Goal: Navigation & Orientation: Find specific page/section

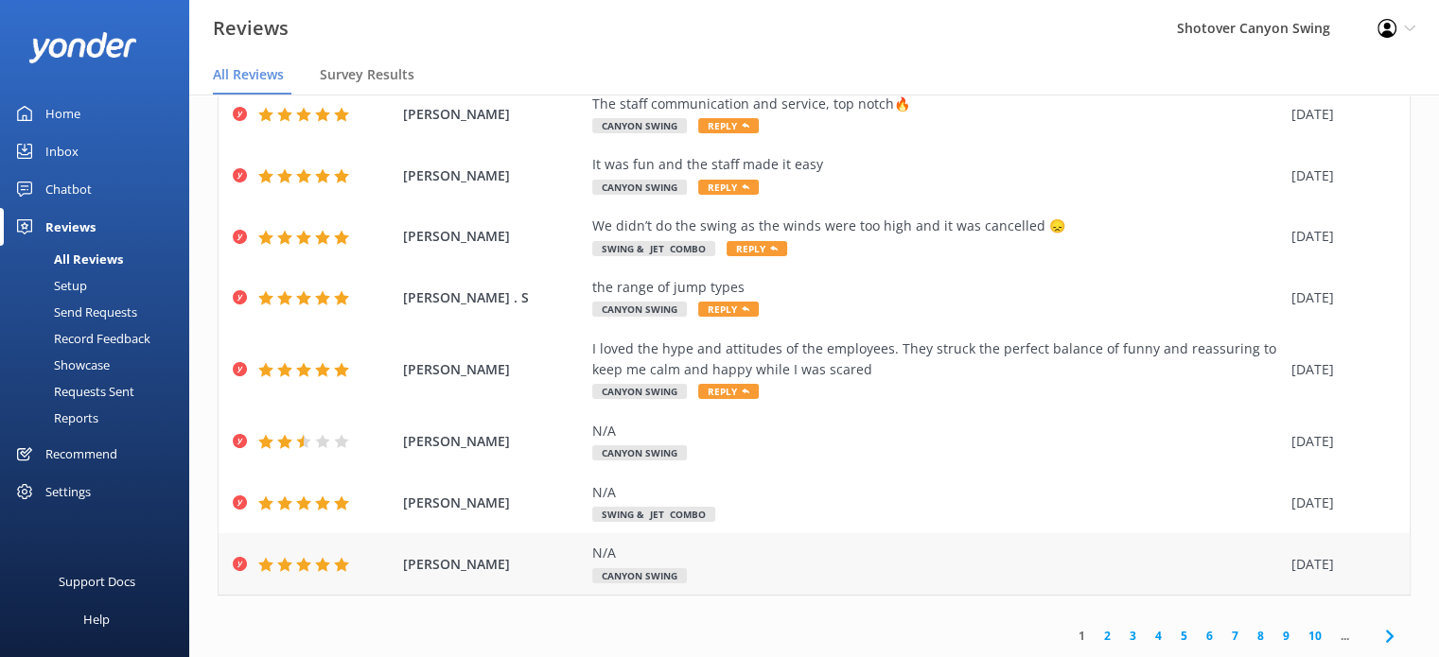
scroll to position [38, 0]
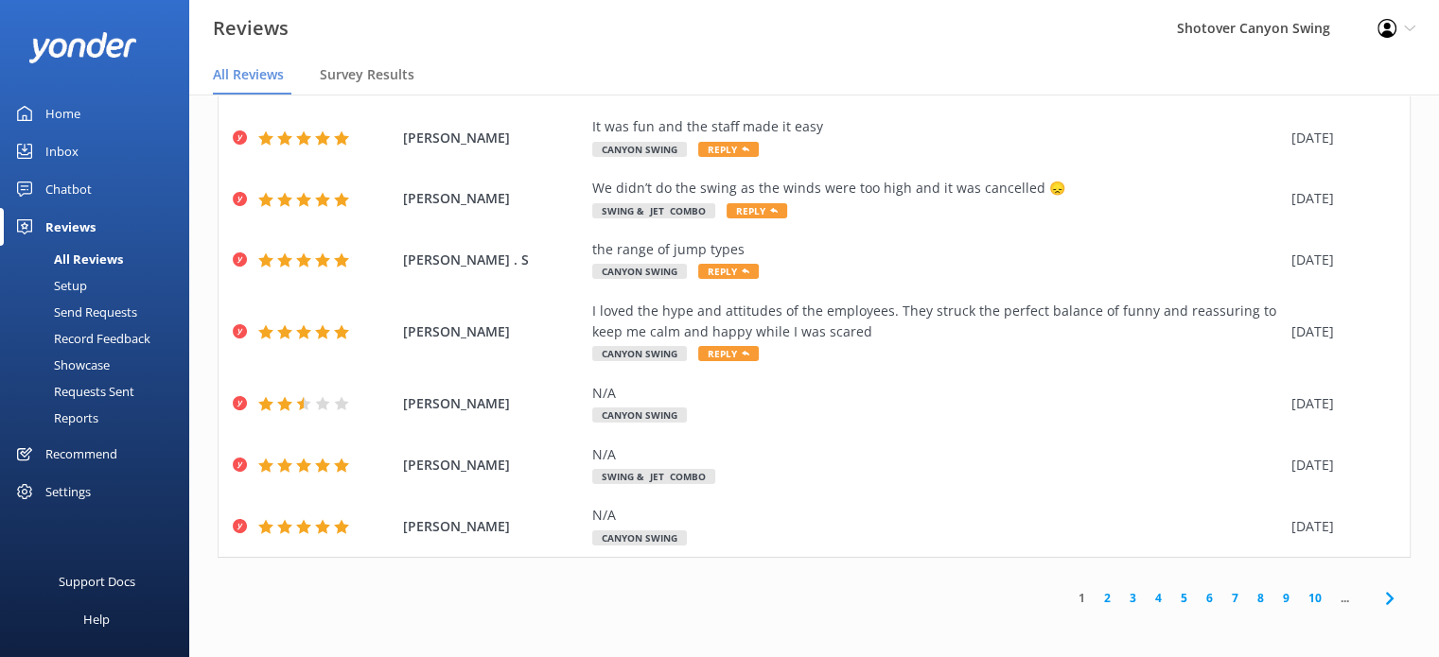
click at [1094, 594] on link "2" at bounding box center [1107, 598] width 26 height 18
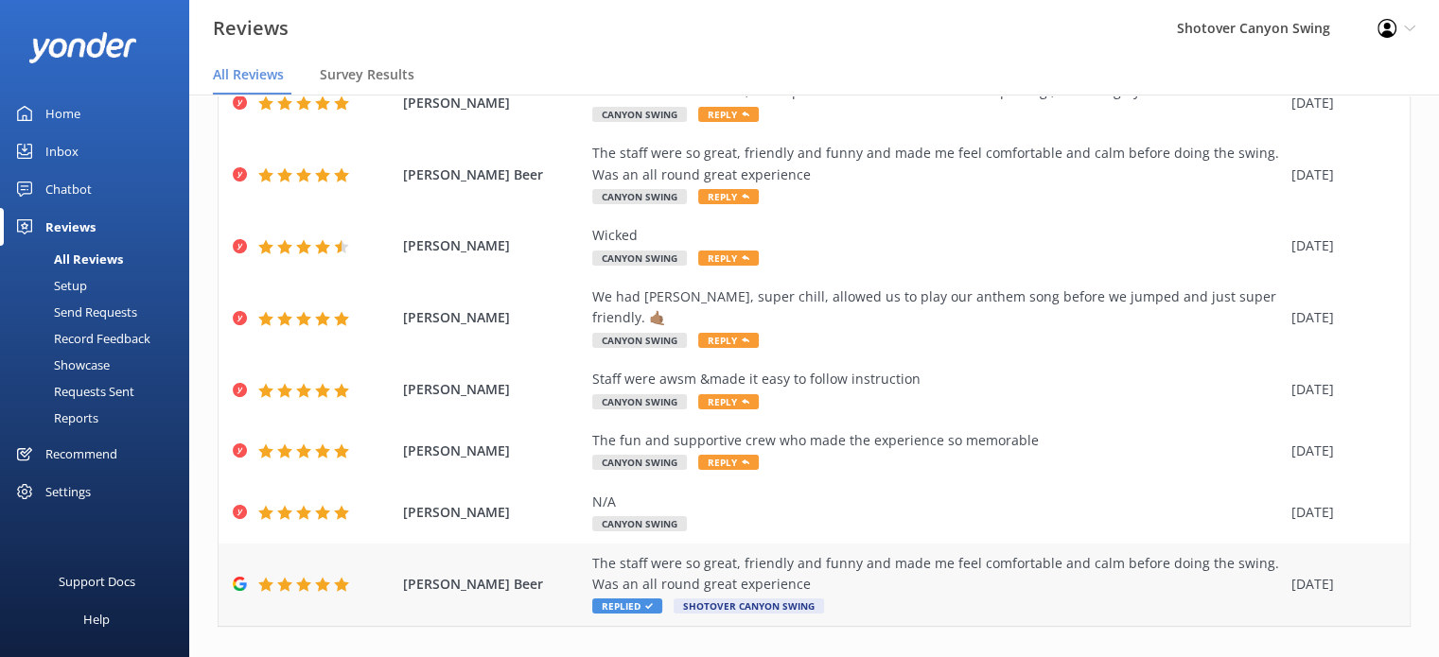
scroll to position [312, 0]
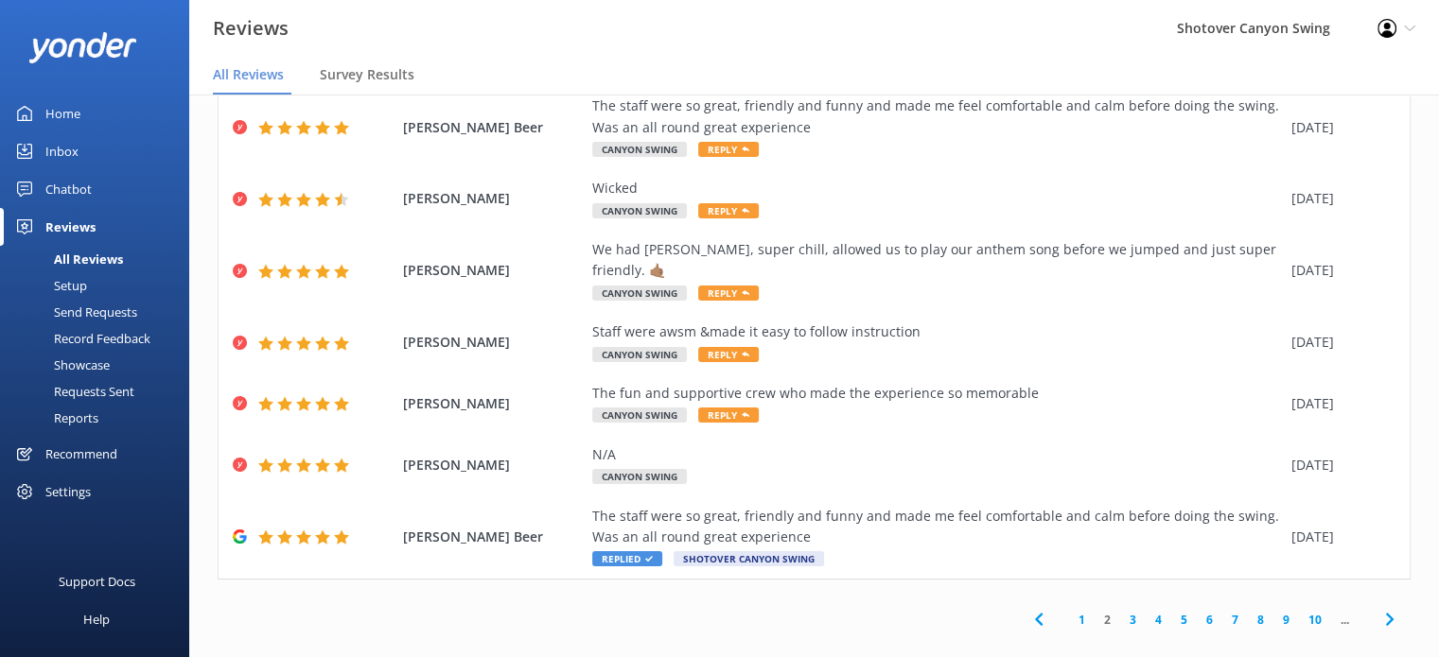
click at [1069, 611] on link "1" at bounding box center [1082, 620] width 26 height 18
